Goal: Information Seeking & Learning: Learn about a topic

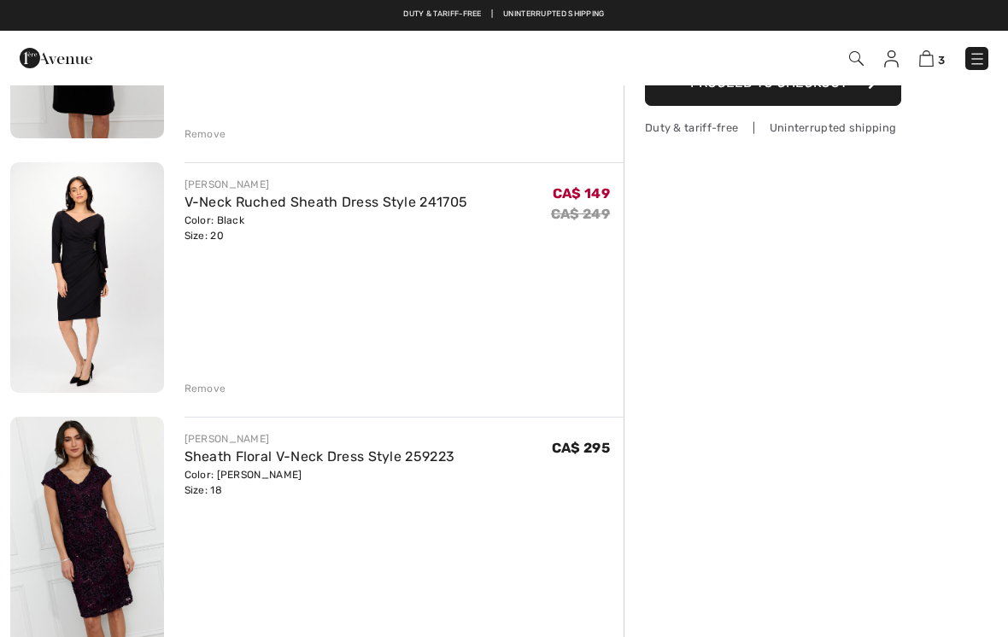
scroll to position [209, 0]
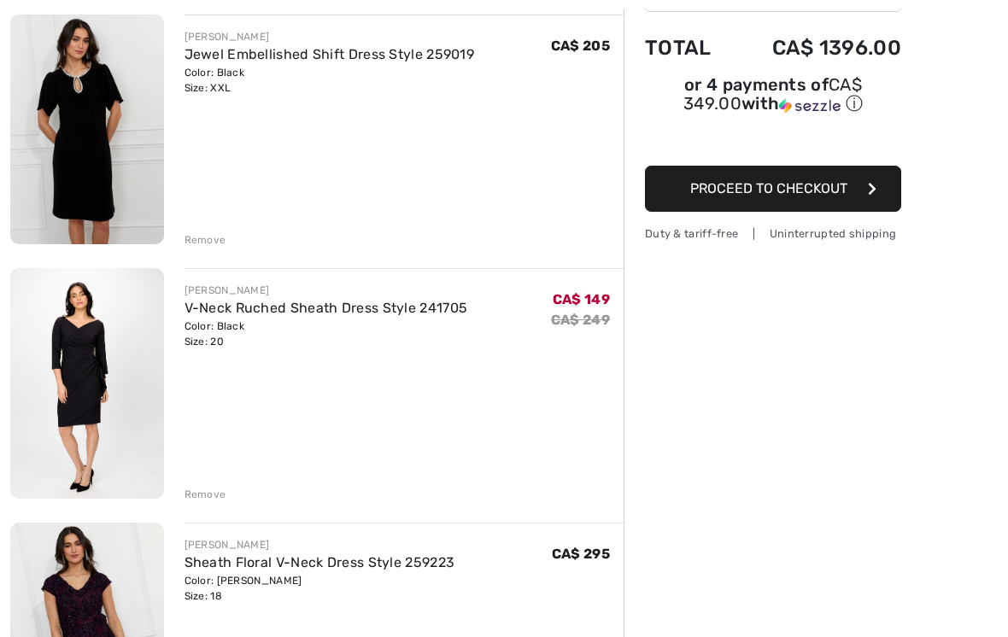
click at [316, 286] on div "[PERSON_NAME]" at bounding box center [326, 290] width 284 height 15
click at [422, 312] on link "V-Neck Ruched Sheath Dress Style 241705" at bounding box center [326, 308] width 284 height 16
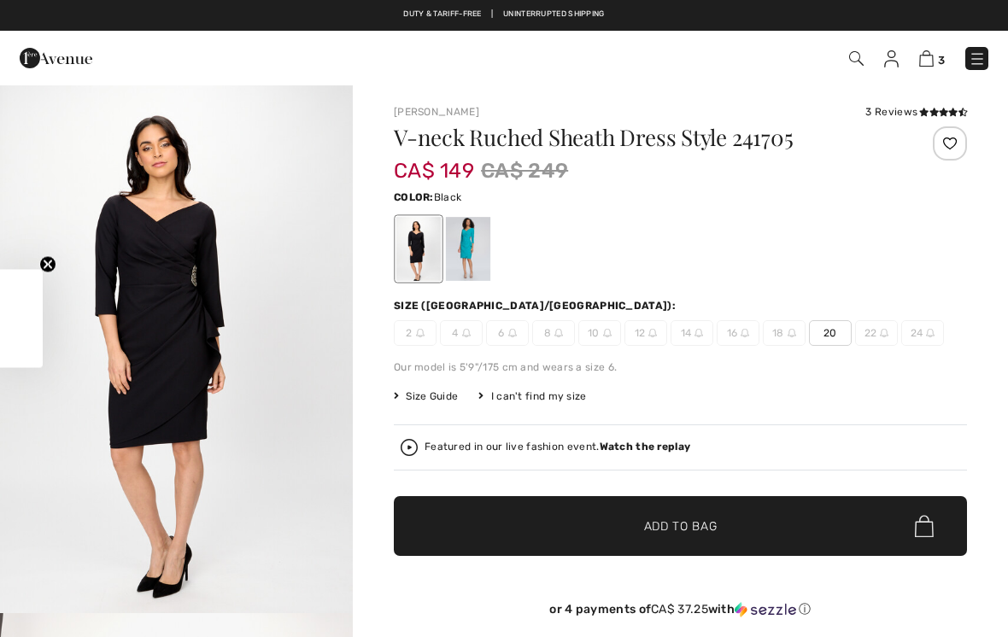
checkbox input "true"
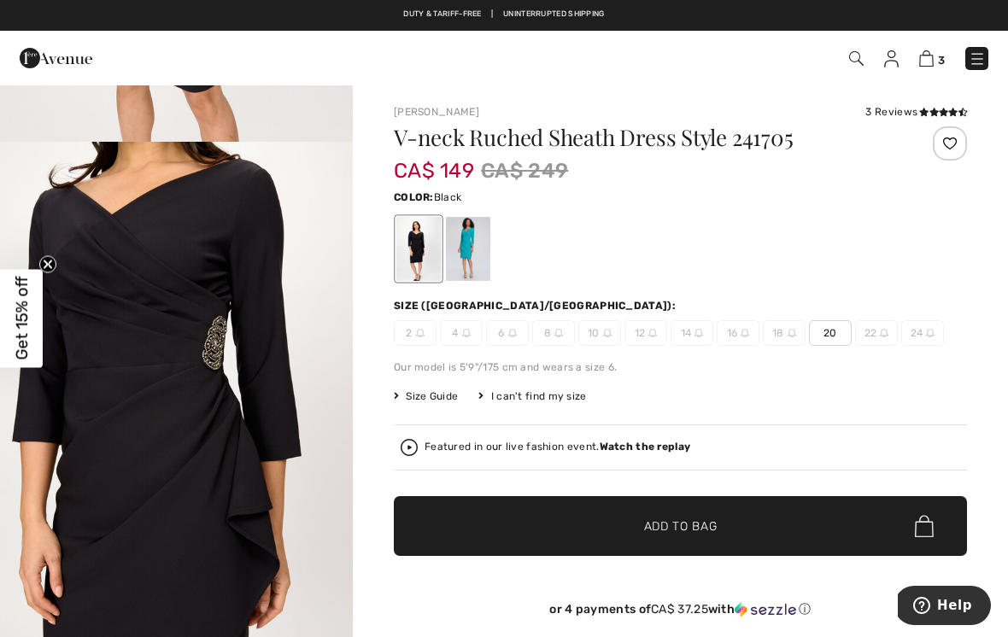
scroll to position [1679, 0]
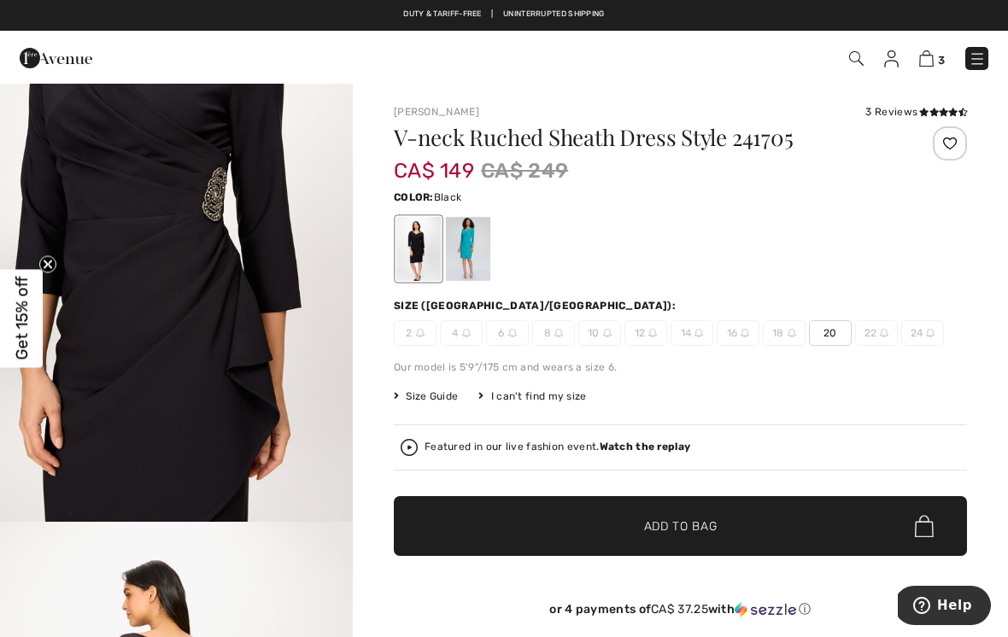
click at [326, 416] on img "4 / 5" at bounding box center [176, 258] width 353 height 530
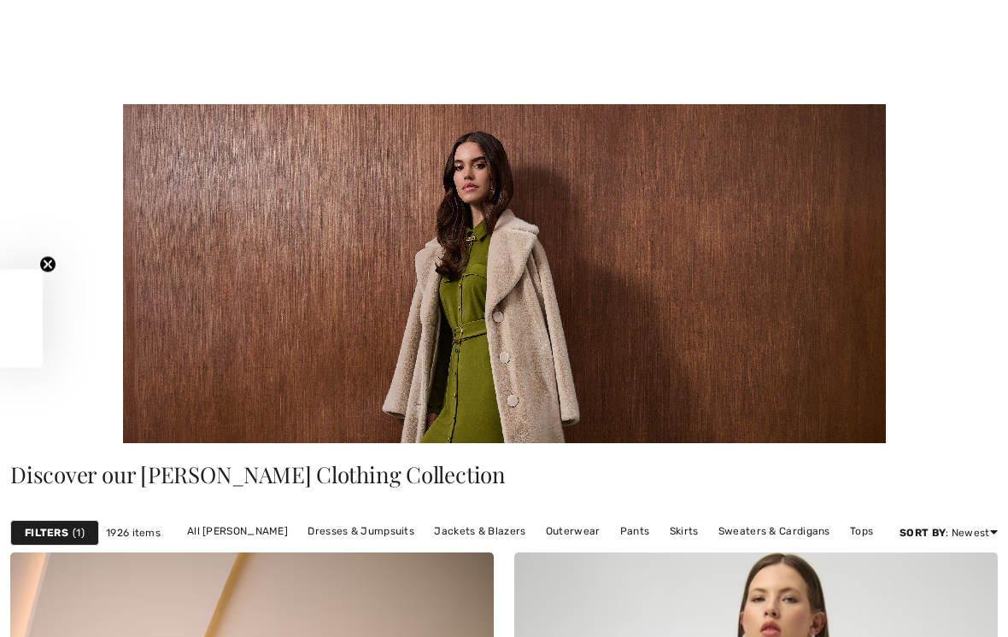
checkbox input "true"
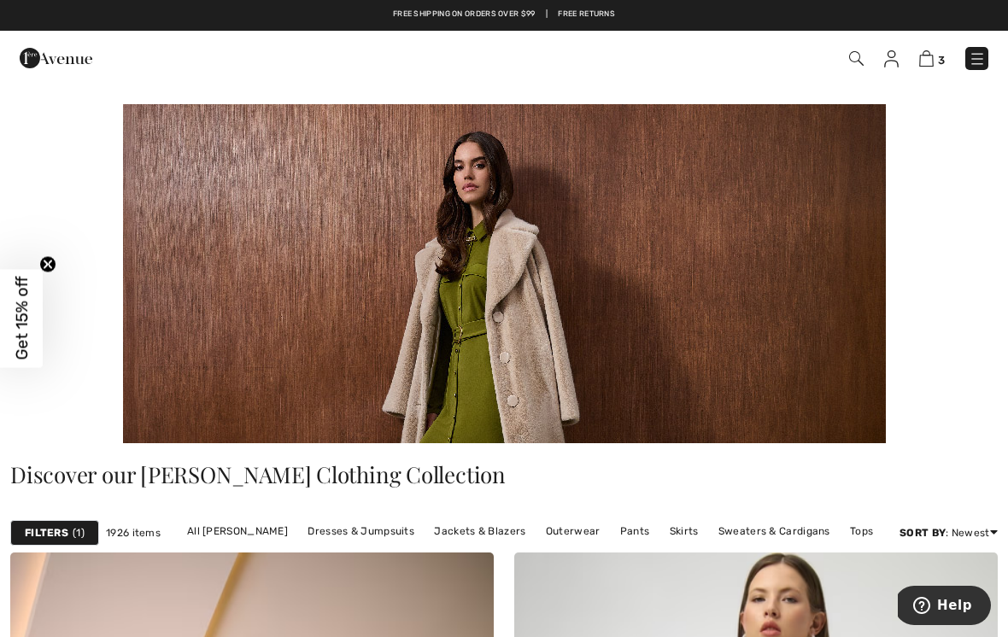
click at [378, 535] on link "Dresses & Jumpsuits" at bounding box center [361, 531] width 124 height 22
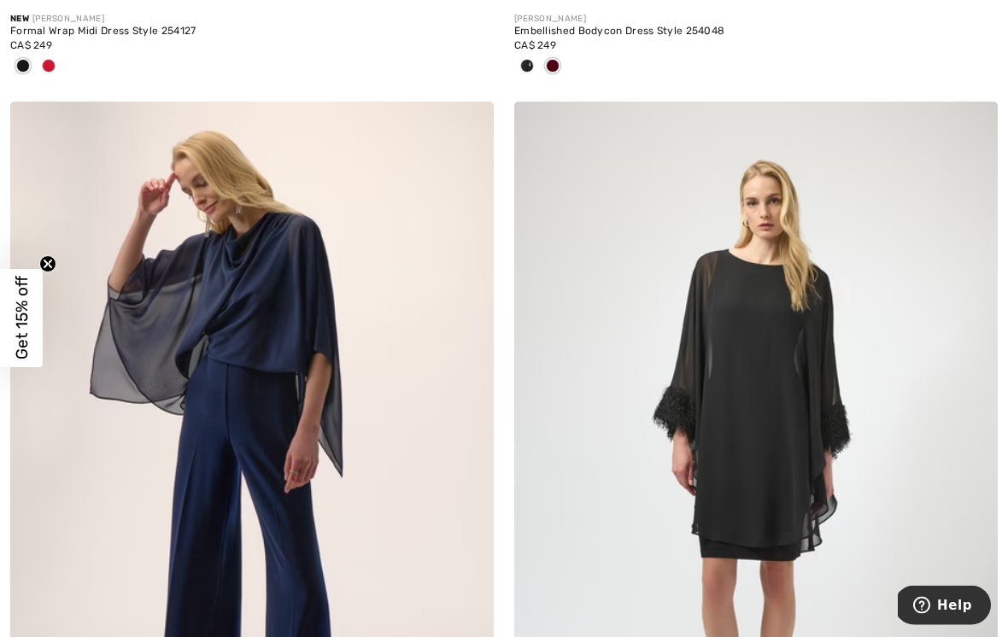
scroll to position [933, 0]
click at [808, 606] on img at bounding box center [755, 464] width 483 height 725
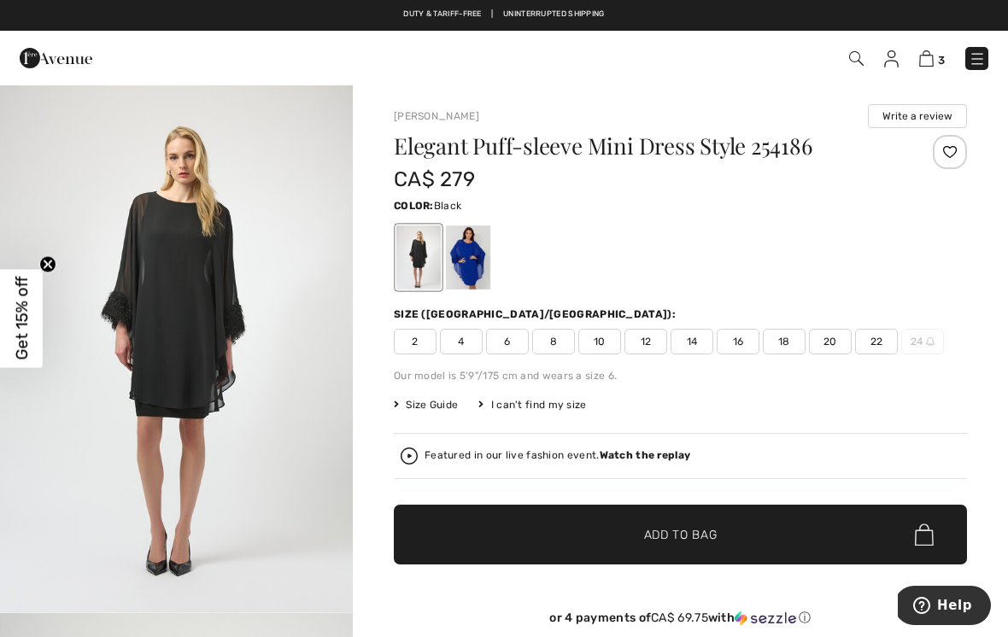
click at [237, 365] on img "1 / 4" at bounding box center [176, 348] width 353 height 529
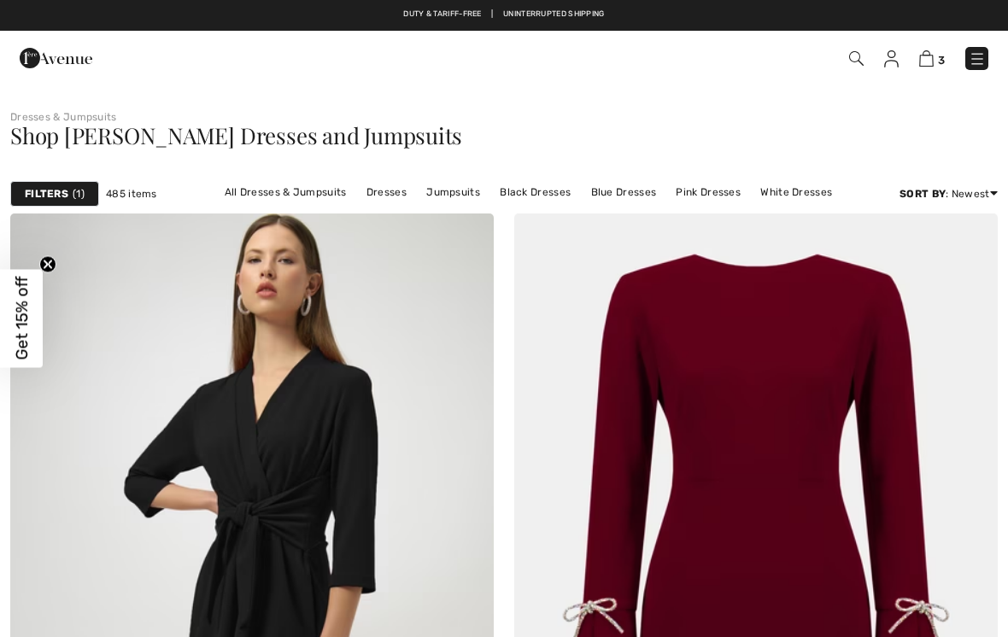
scroll to position [959, 0]
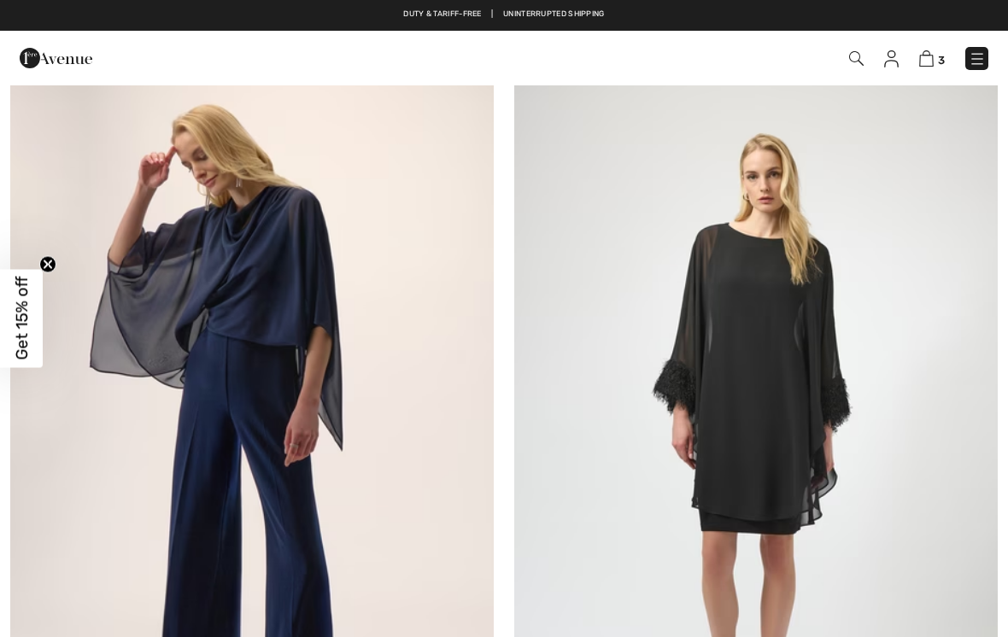
checkbox input "true"
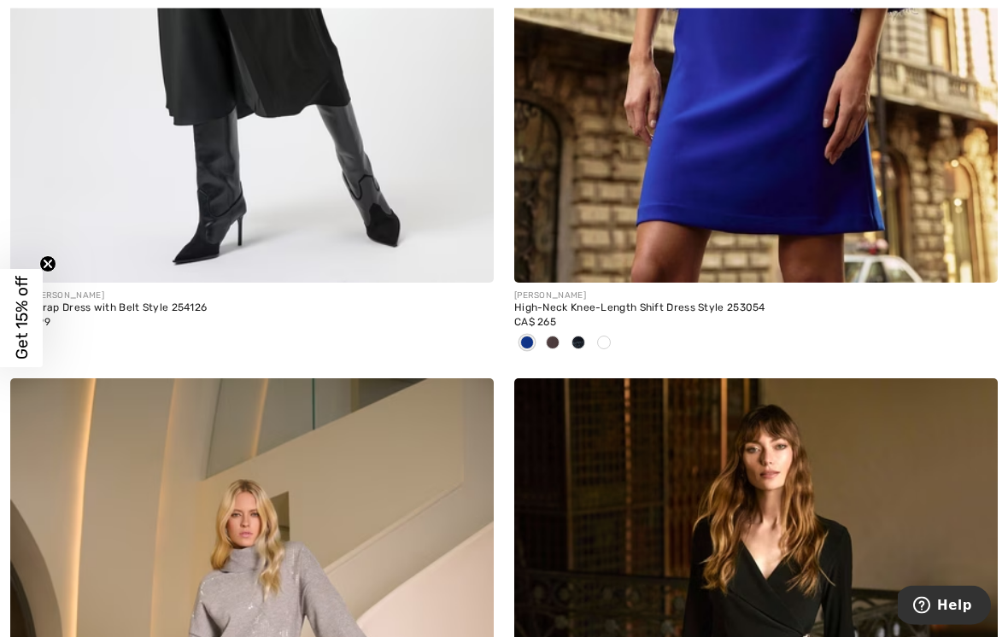
scroll to position [3329, 0]
